Goal: Transaction & Acquisition: Purchase product/service

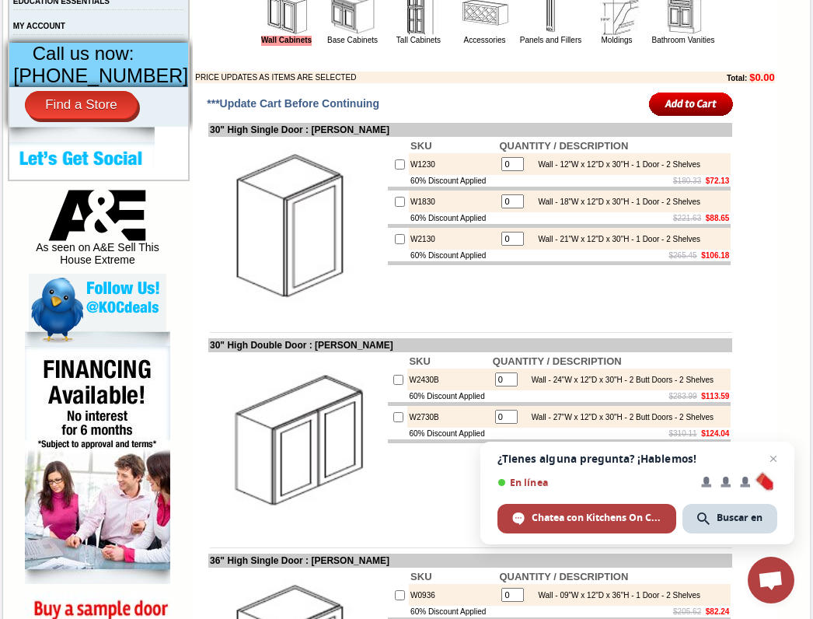
scroll to position [622, 0]
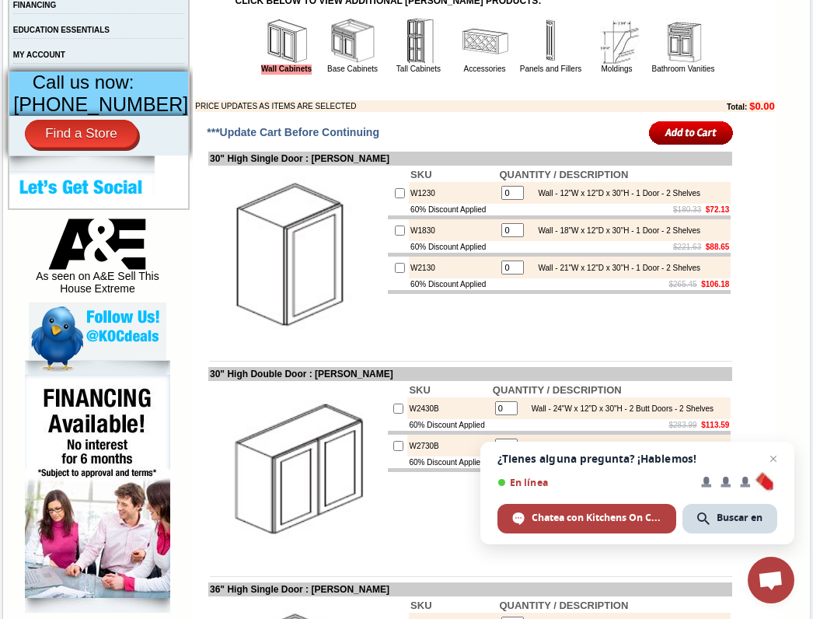
click at [693, 145] on input "image" at bounding box center [691, 133] width 85 height 26
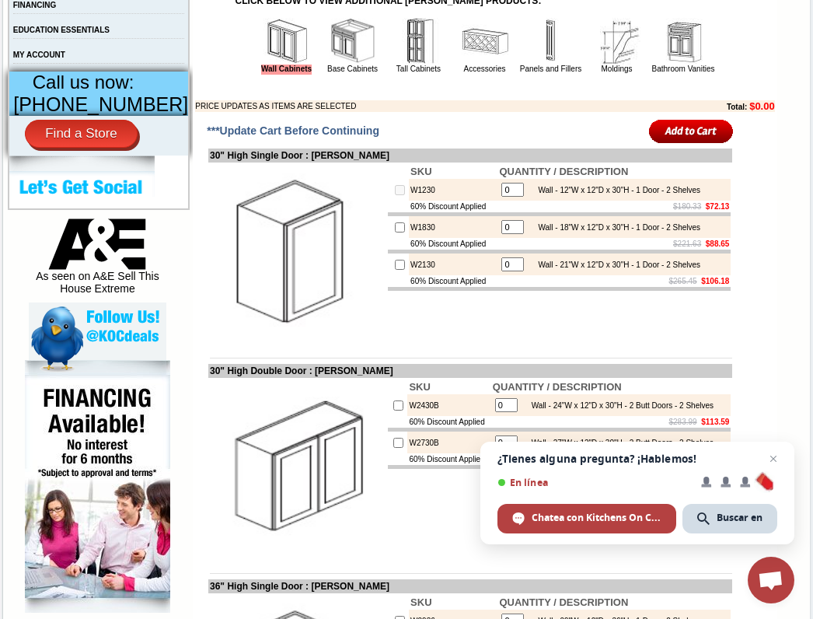
click at [501, 197] on input "0" at bounding box center [512, 190] width 23 height 14
click at [501, 197] on input "1" at bounding box center [512, 190] width 23 height 14
type input "10"
checkbox input "true"
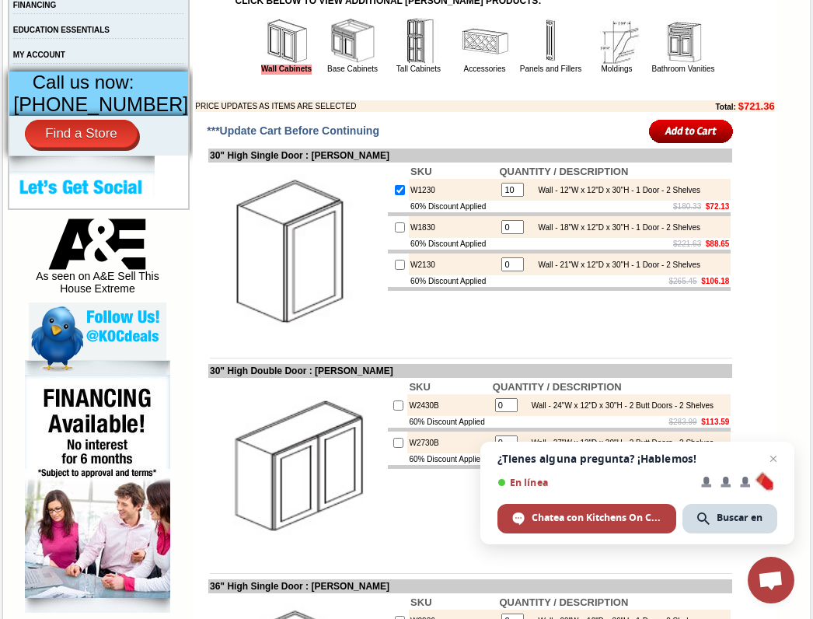
click at [668, 144] on input "image" at bounding box center [691, 131] width 85 height 26
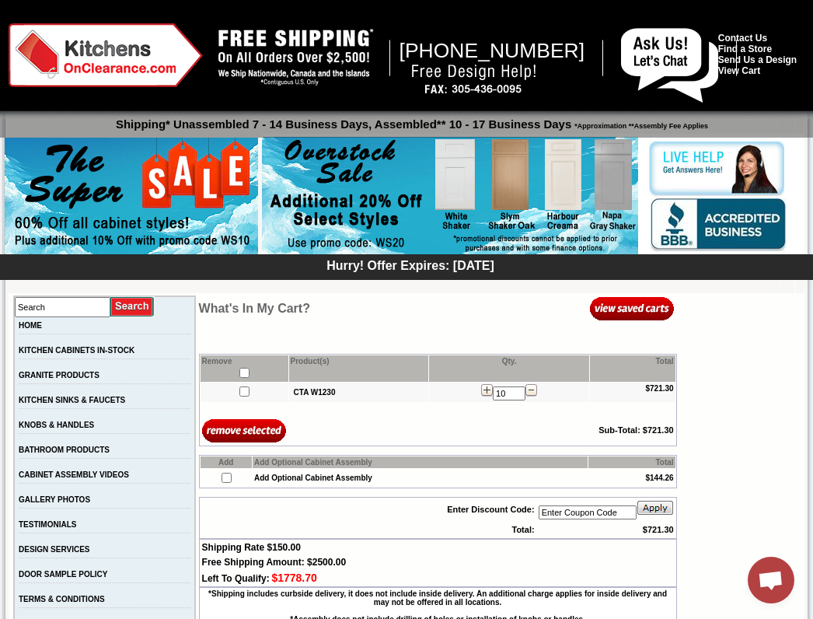
scroll to position [311, 0]
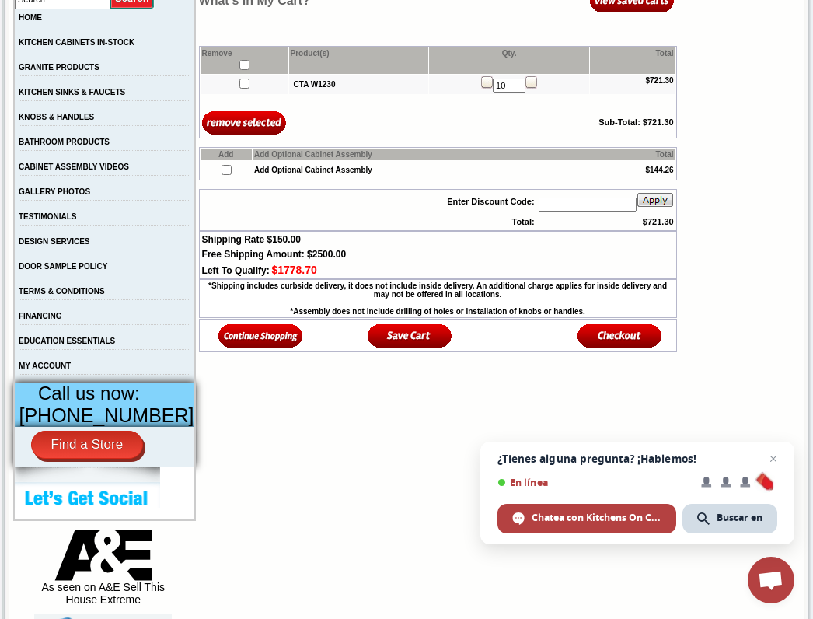
click at [589, 204] on input "text" at bounding box center [588, 204] width 98 height 14
paste input "WS20"
type input "WS20"
click at [665, 202] on img at bounding box center [655, 200] width 37 height 16
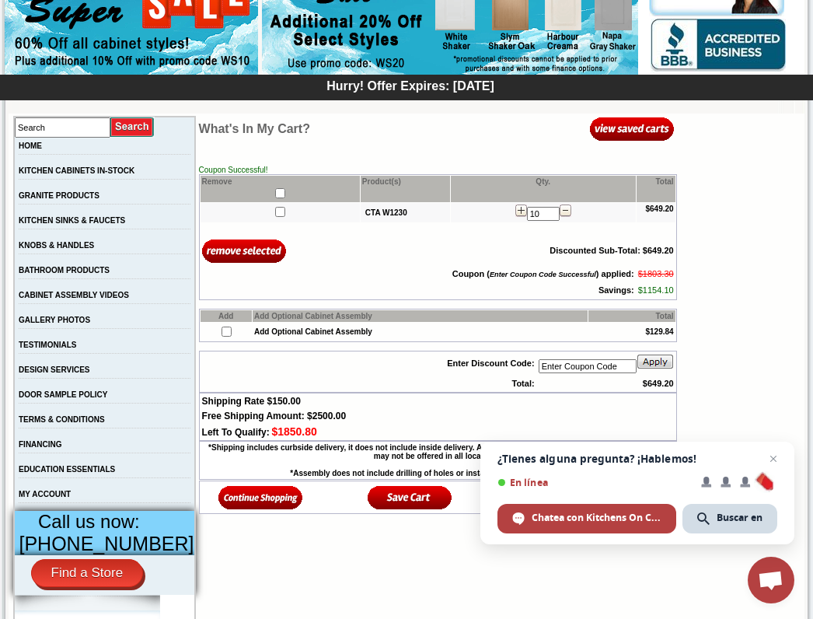
scroll to position [155, 0]
